Goal: Understand process/instructions: Learn how to perform a task or action

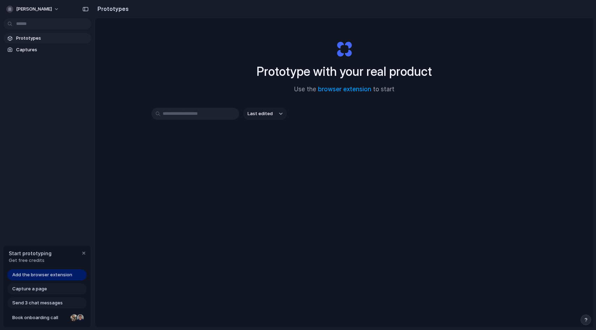
click at [64, 277] on span "Add the browser extension" at bounding box center [42, 274] width 60 height 7
click at [67, 291] on div "Capture a page" at bounding box center [46, 288] width 79 height 11
click at [37, 290] on span "Capture a page" at bounding box center [29, 288] width 35 height 7
click at [30, 55] on div "Prototypes Captures" at bounding box center [47, 73] width 95 height 147
click at [29, 52] on span "Captures" at bounding box center [52, 49] width 72 height 7
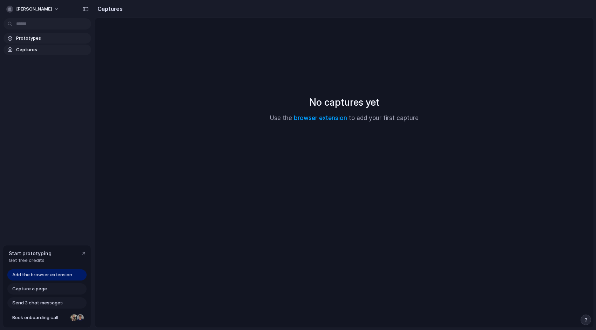
click at [36, 40] on span "Prototypes" at bounding box center [52, 38] width 72 height 7
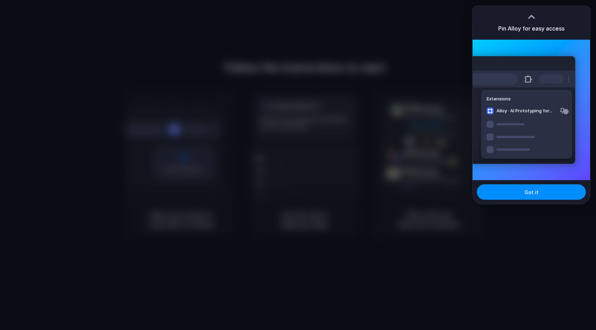
click at [423, 62] on div at bounding box center [298, 165] width 596 height 330
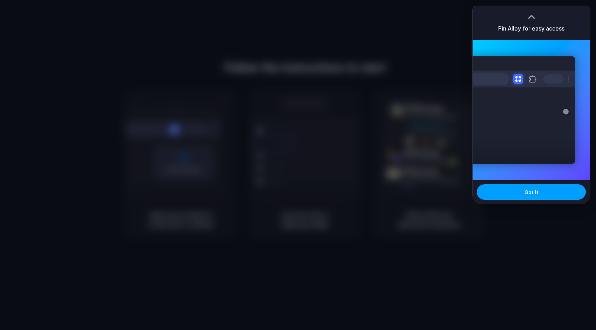
click at [511, 195] on button "Got it" at bounding box center [531, 191] width 109 height 15
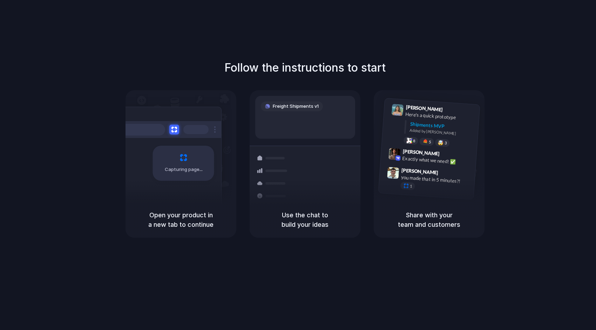
click at [306, 103] on span "Freight Shipments v1" at bounding box center [296, 106] width 46 height 7
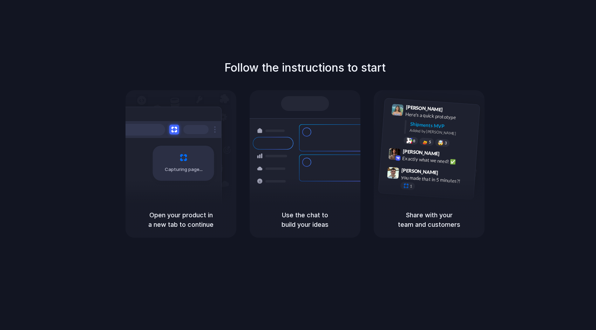
click at [324, 53] on div "Follow the instructions to start Capturing page Open your product in a new tab …" at bounding box center [305, 172] width 611 height 344
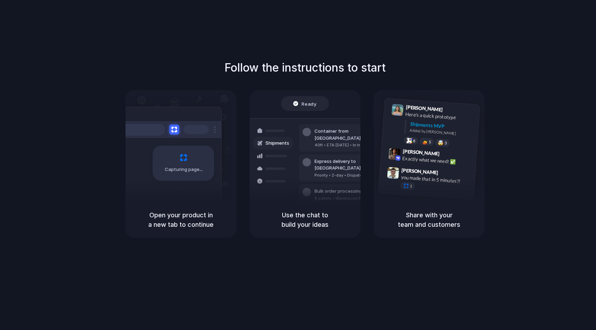
click at [320, 202] on div "Use the chat to build your ideas" at bounding box center [305, 220] width 111 height 36
click at [198, 209] on div "Open your product in a new tab to continue" at bounding box center [181, 220] width 111 height 36
click at [191, 170] on span "Capturing page" at bounding box center [184, 169] width 39 height 7
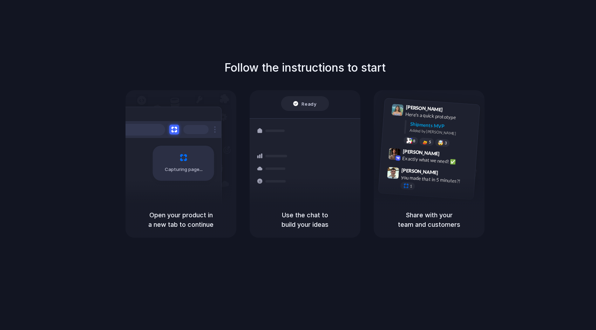
click at [181, 155] on div "Capturing page" at bounding box center [183, 163] width 61 height 35
click at [298, 165] on div at bounding box center [298, 165] width 0 height 0
